Goal: Information Seeking & Learning: Find contact information

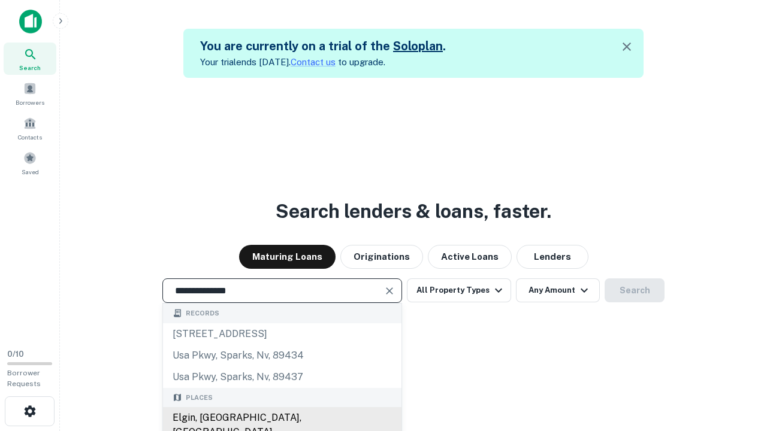
click at [282, 418] on div "Elgin, [GEOGRAPHIC_DATA], [GEOGRAPHIC_DATA]" at bounding box center [282, 425] width 238 height 36
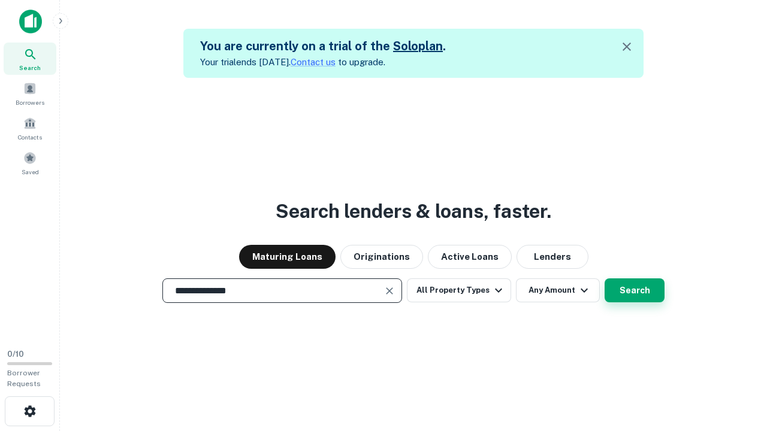
type input "**********"
click at [635, 291] on button "Search" at bounding box center [635, 291] width 60 height 24
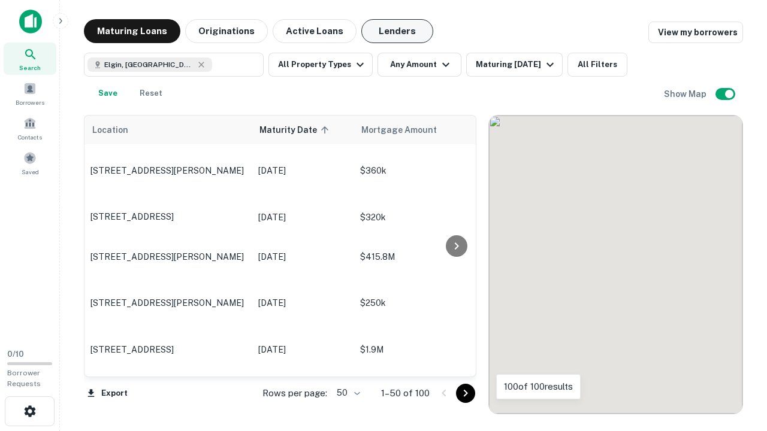
click at [397, 31] on button "Lenders" at bounding box center [397, 31] width 72 height 24
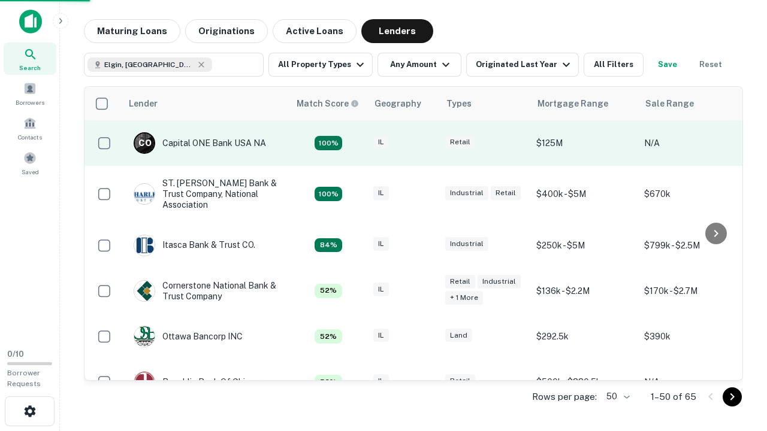
click at [425, 143] on div "IL" at bounding box center [403, 143] width 60 height 16
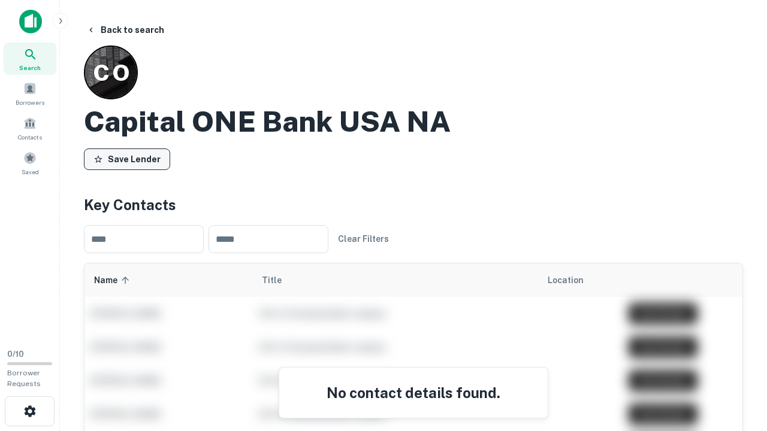
click at [127, 159] on button "Save Lender" at bounding box center [127, 160] width 86 height 22
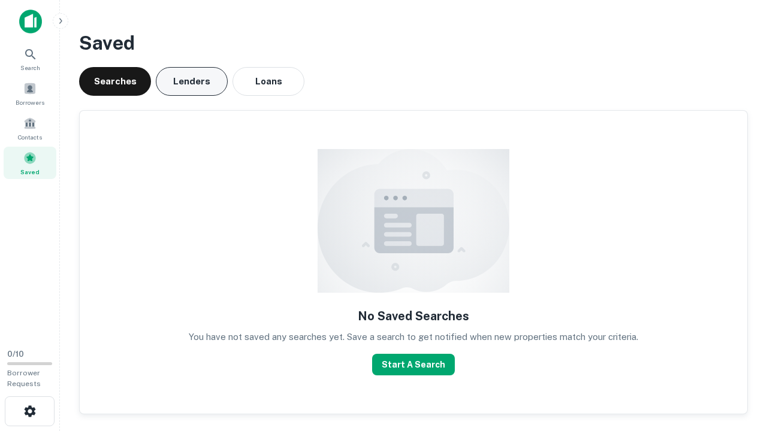
click at [192, 81] on button "Lenders" at bounding box center [192, 81] width 72 height 29
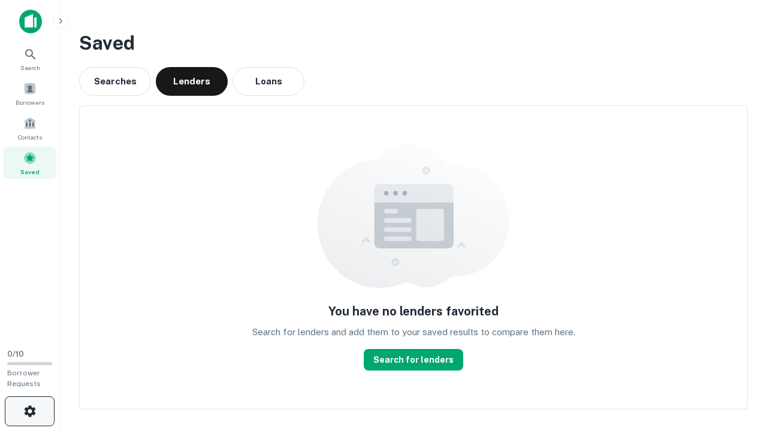
click at [29, 412] on icon "button" at bounding box center [30, 411] width 14 height 14
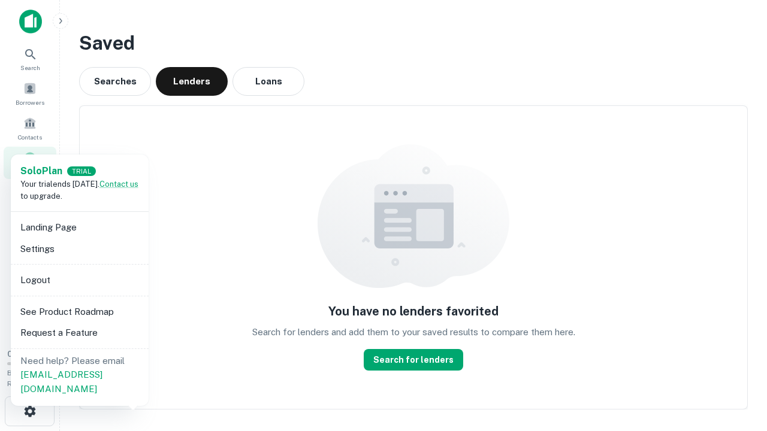
click at [79, 280] on li "Logout" at bounding box center [80, 281] width 128 height 22
